Goal: Task Accomplishment & Management: Use online tool/utility

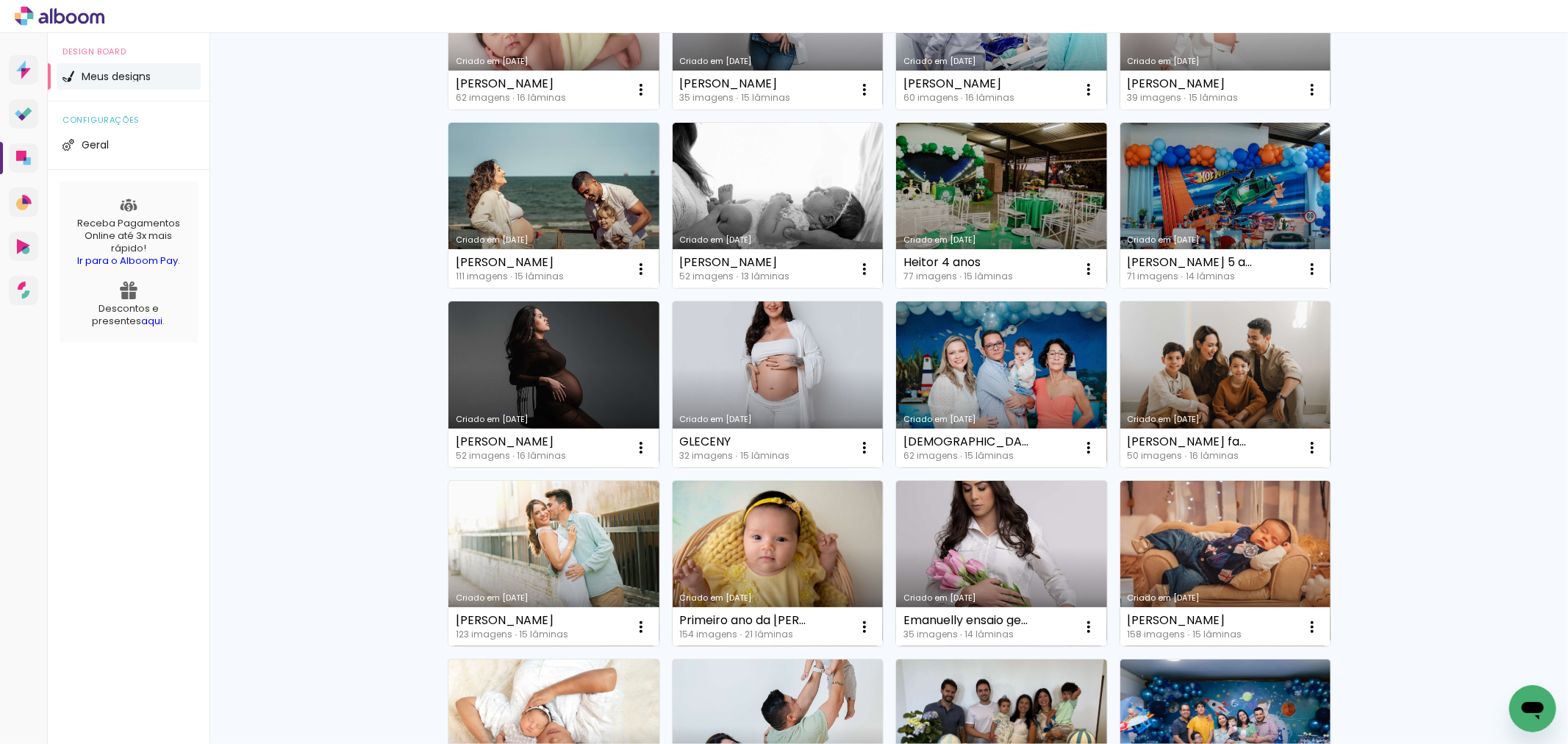
scroll to position [326, 0]
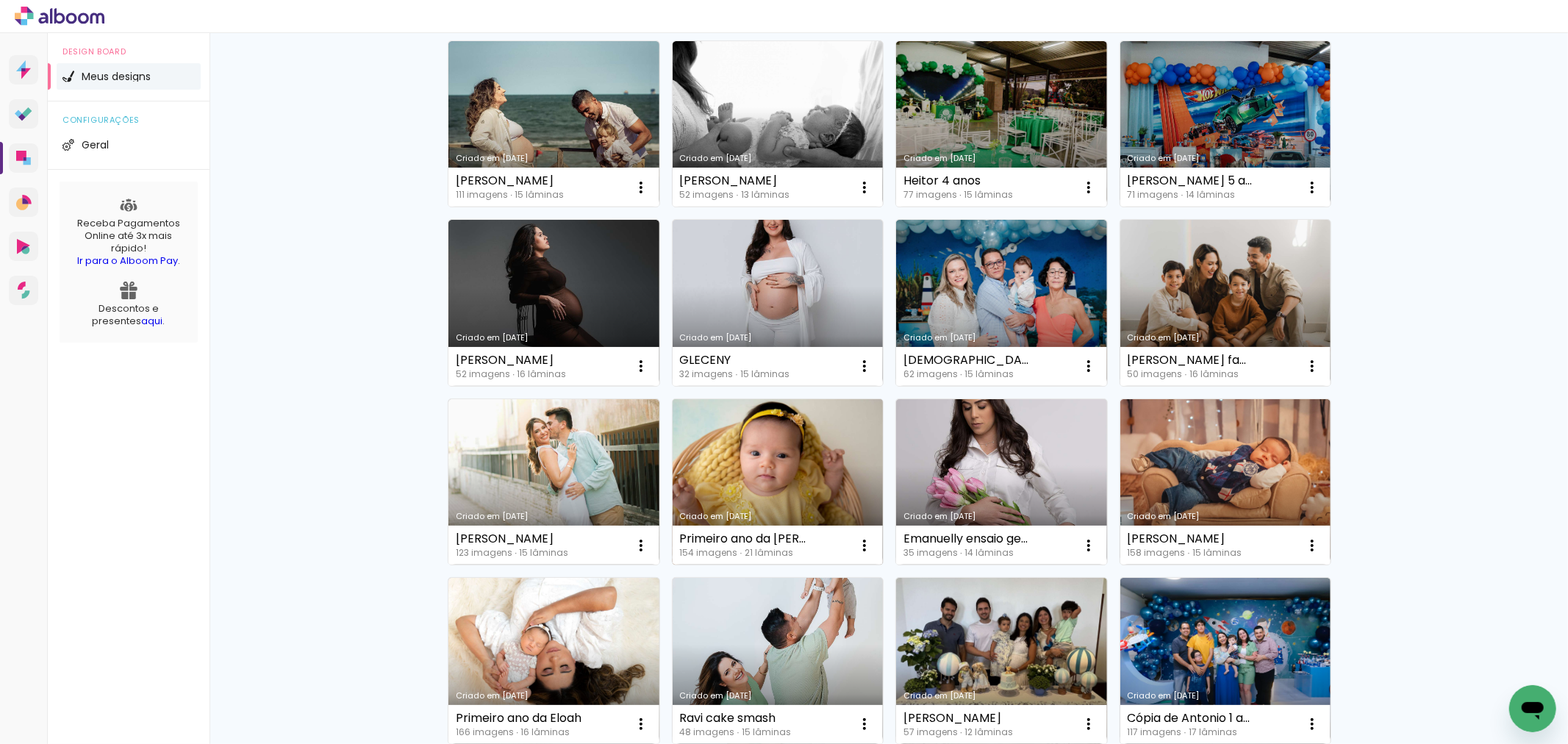
click at [802, 494] on link "Criado em [DATE]" at bounding box center [778, 482] width 211 height 166
